Goal: Find specific page/section: Find specific page/section

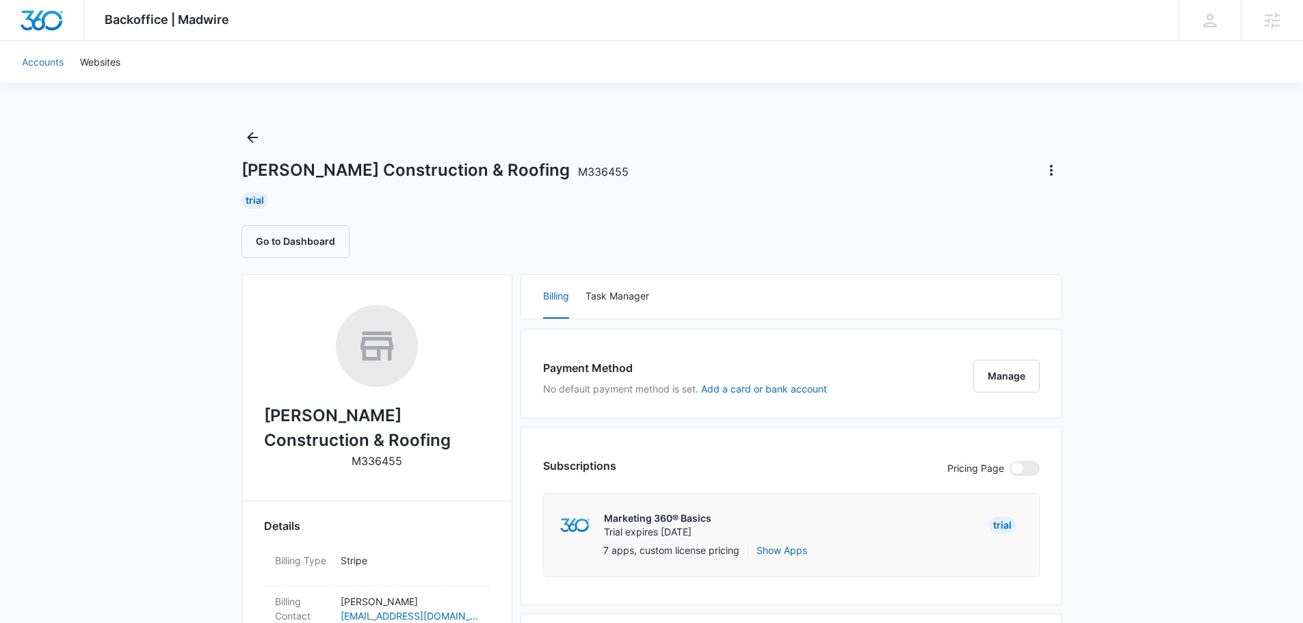
click at [63, 66] on link "Accounts" at bounding box center [43, 62] width 58 height 42
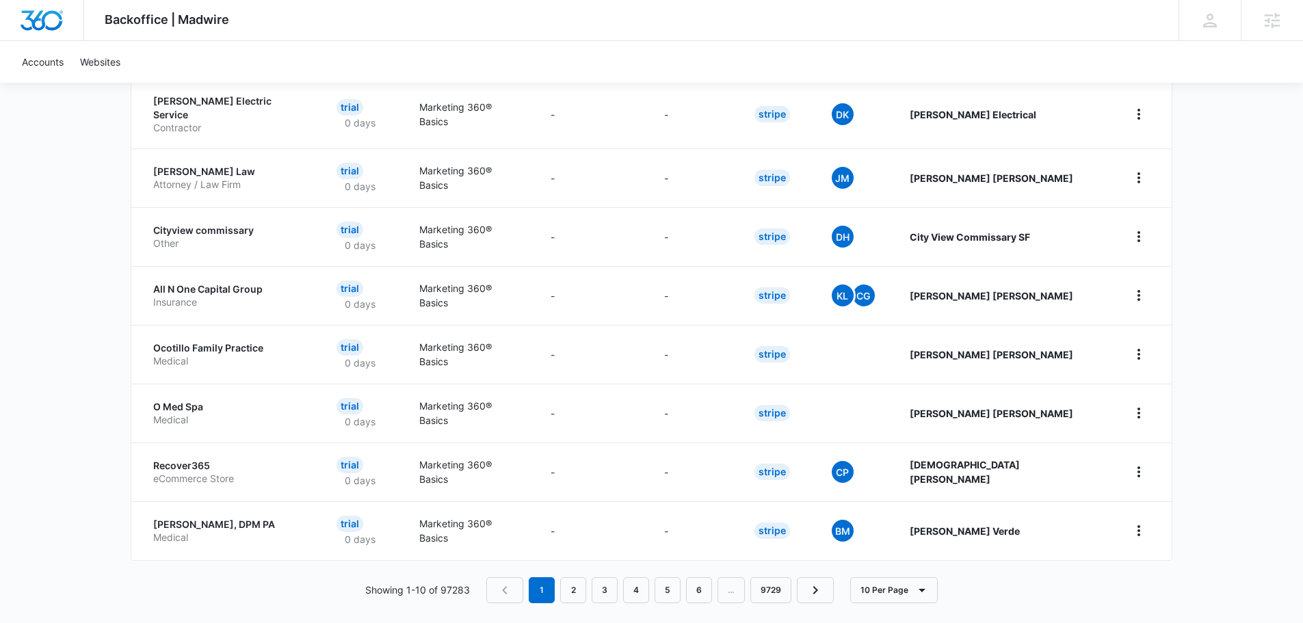
scroll to position [467, 0]
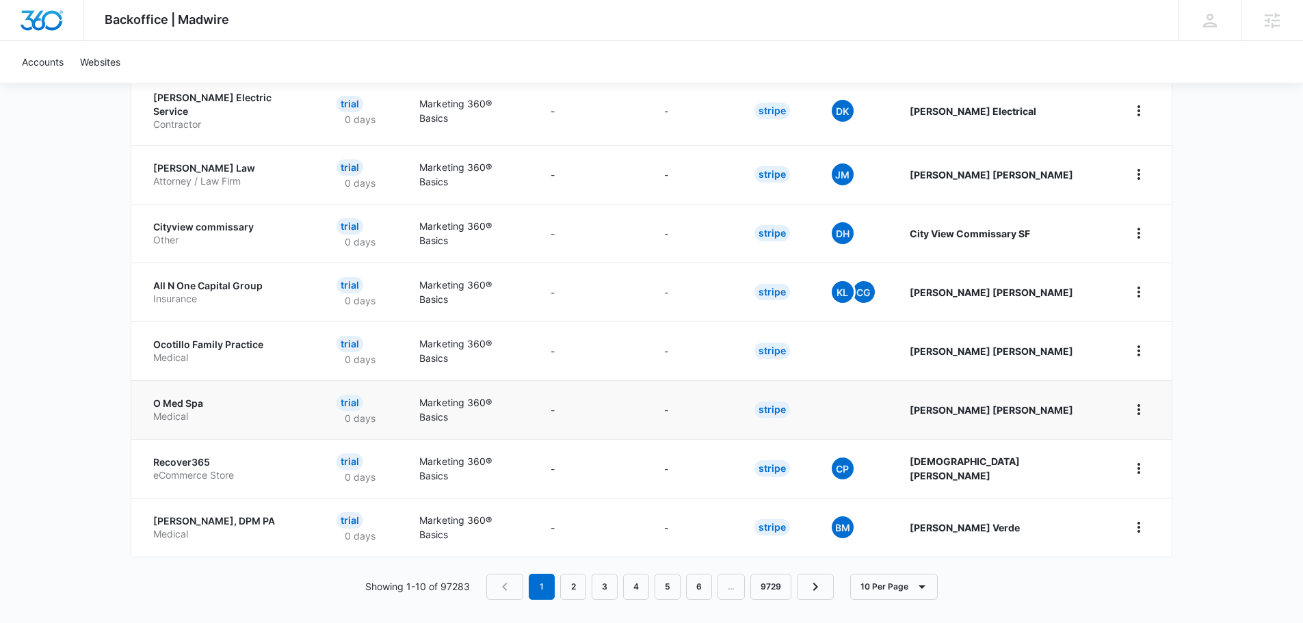
click at [178, 397] on p "O Med Spa" at bounding box center [228, 404] width 150 height 14
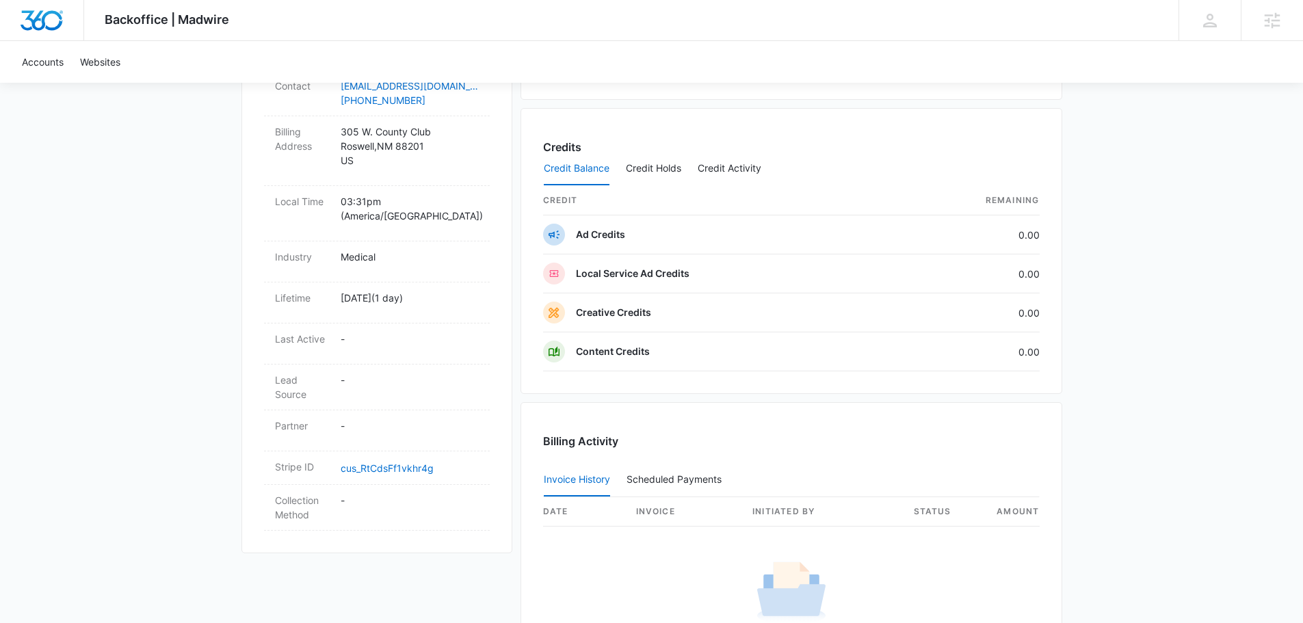
scroll to position [547, 0]
